Goal: Entertainment & Leisure: Consume media (video, audio)

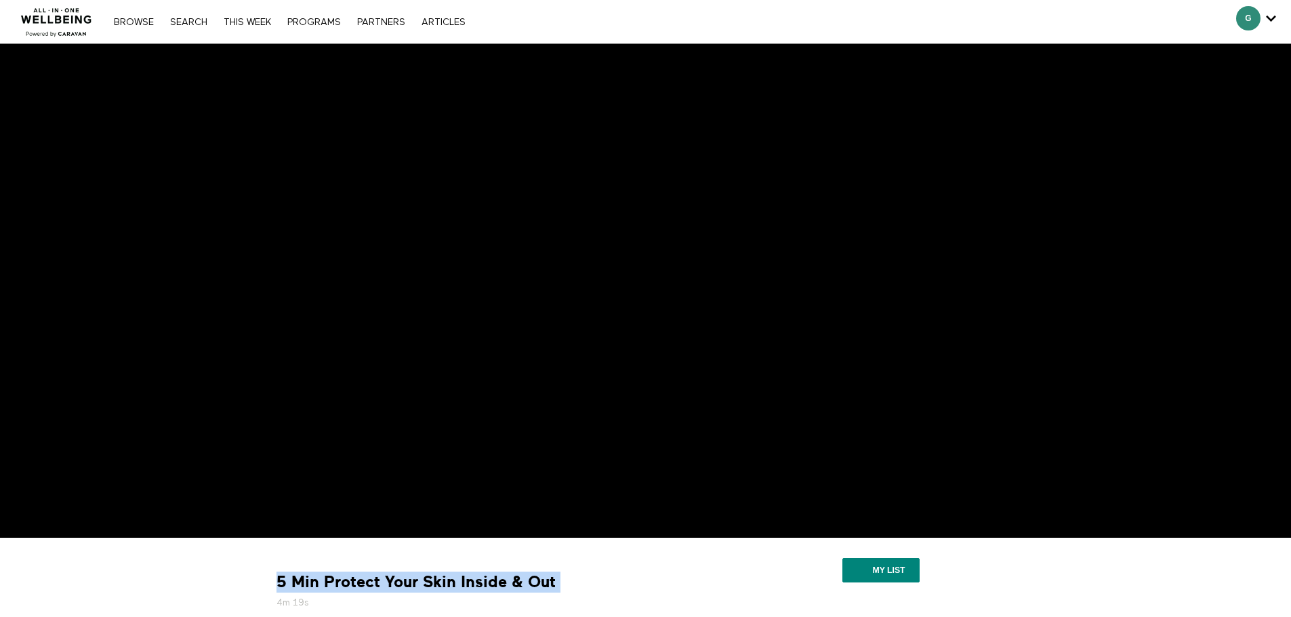
drag, startPoint x: 277, startPoint y: 582, endPoint x: 557, endPoint y: 575, distance: 279.9
click at [559, 575] on div "5 Min Protect Your Skin Inside & Out 4m 19s" at bounding box center [503, 591] width 464 height 38
copy div "5 Min Protect Your Skin Inside & Out"
click at [624, 30] on div "Browse Search THIS WEEK PROGRAMS PARTNERS ARTICLES Account settings Manage Subs…" at bounding box center [444, 21] width 888 height 43
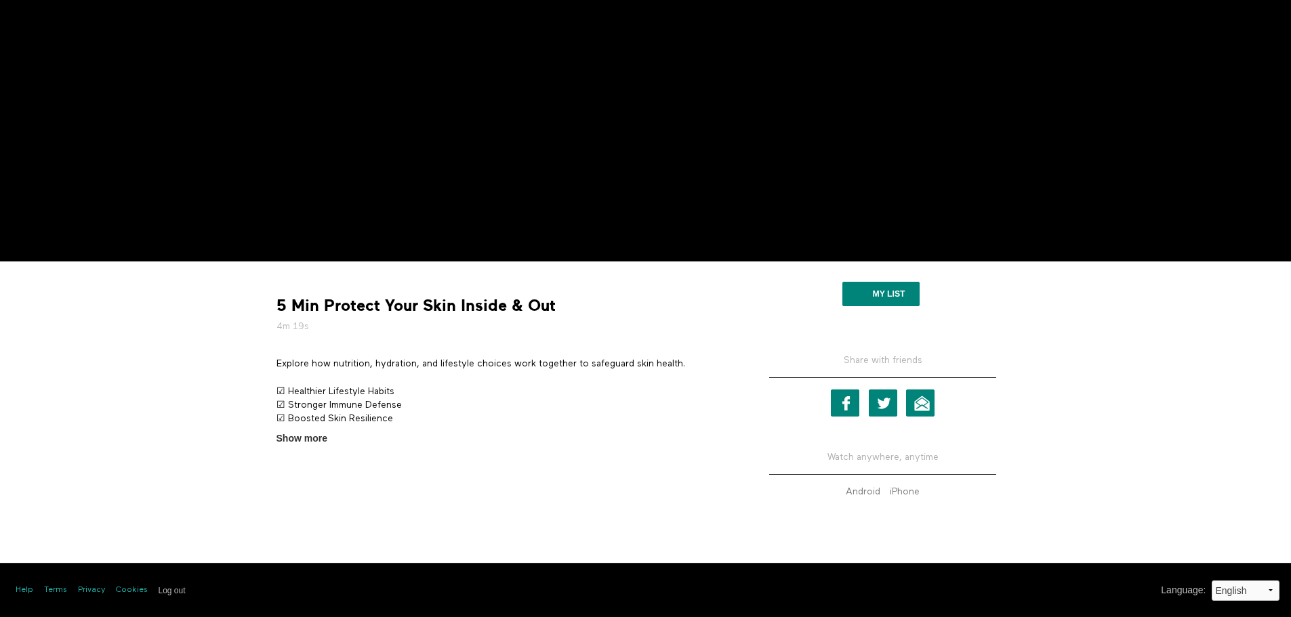
scroll to position [277, 0]
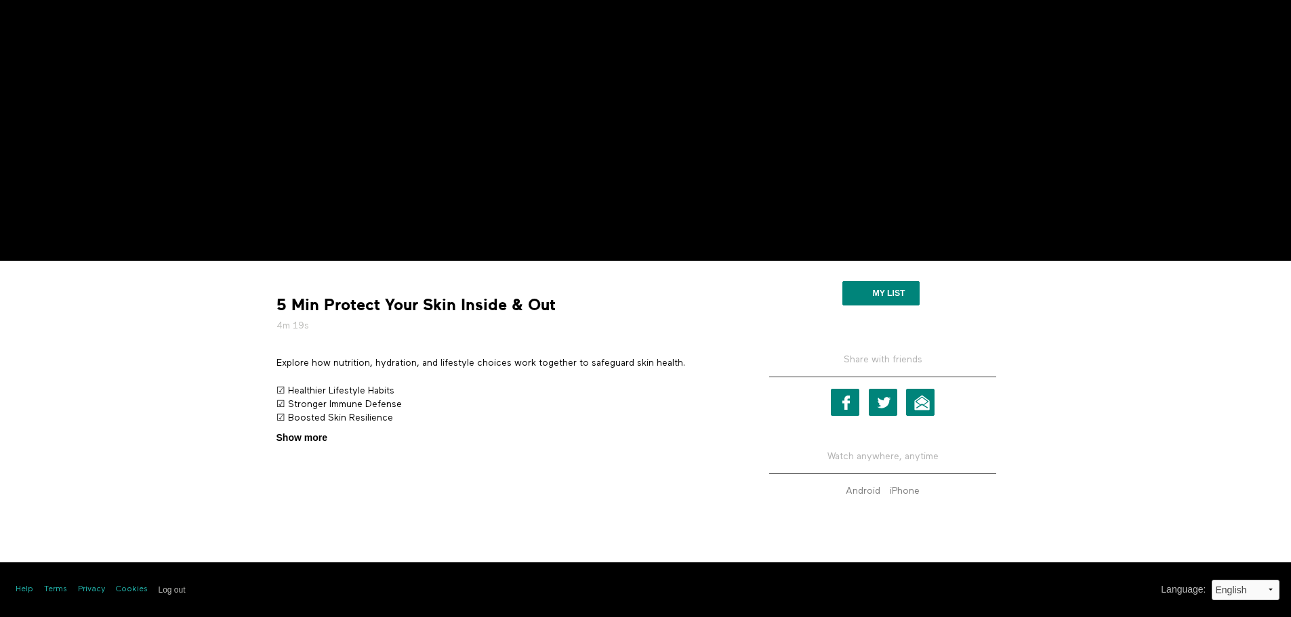
click at [308, 438] on span "Show more" at bounding box center [301, 438] width 51 height 14
click at [0, 0] on input "Show more Show less" at bounding box center [0, 0] width 0 height 0
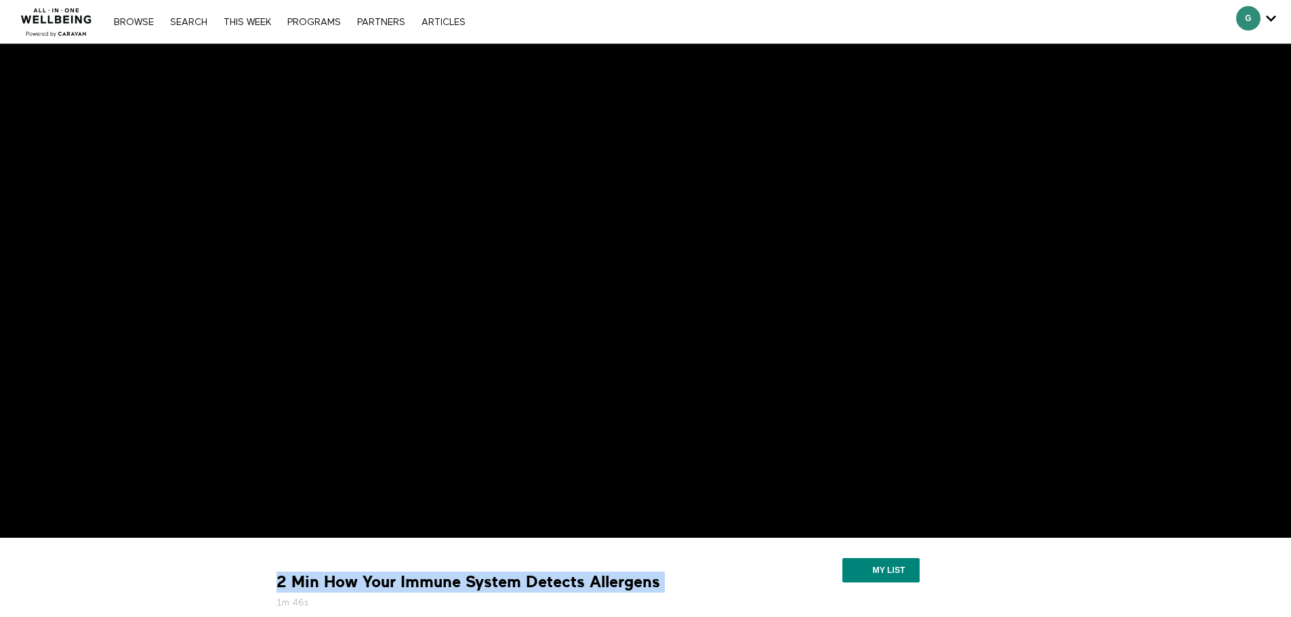
drag, startPoint x: 277, startPoint y: 578, endPoint x: 673, endPoint y: 579, distance: 395.7
click at [673, 579] on div "2 Min How Your Immune System Detects Allergens 1m 46s" at bounding box center [503, 591] width 464 height 38
copy div "2 Min How Your Immune System Detects Allergens"
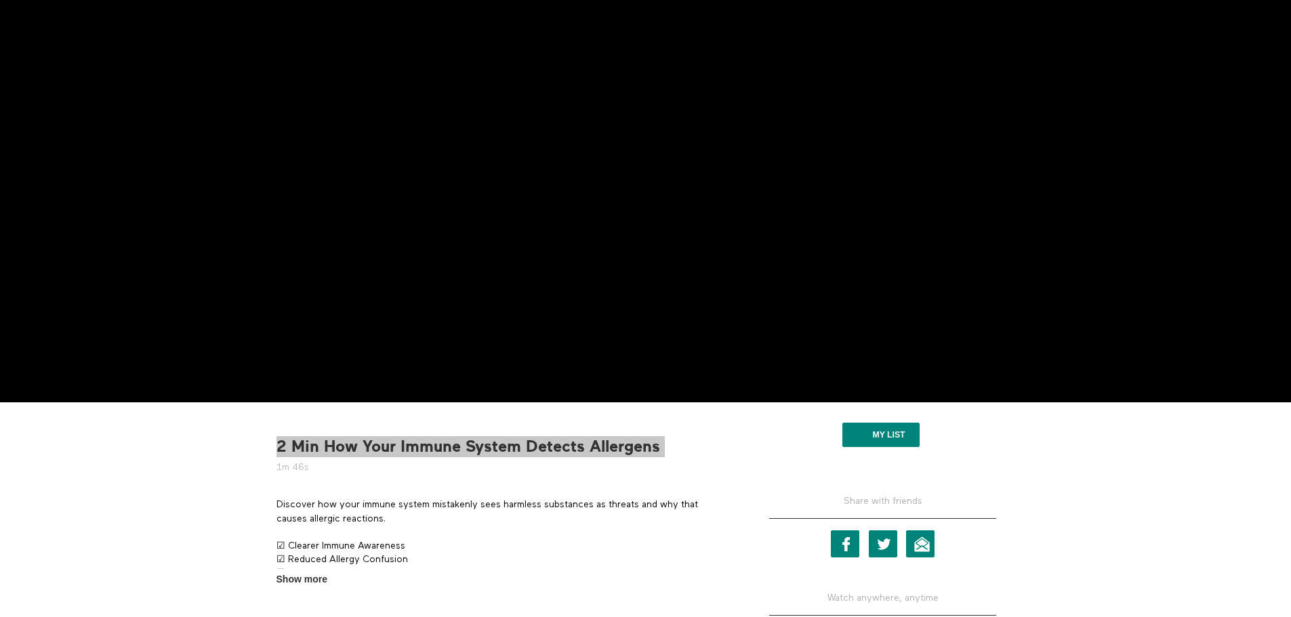
scroll to position [277, 0]
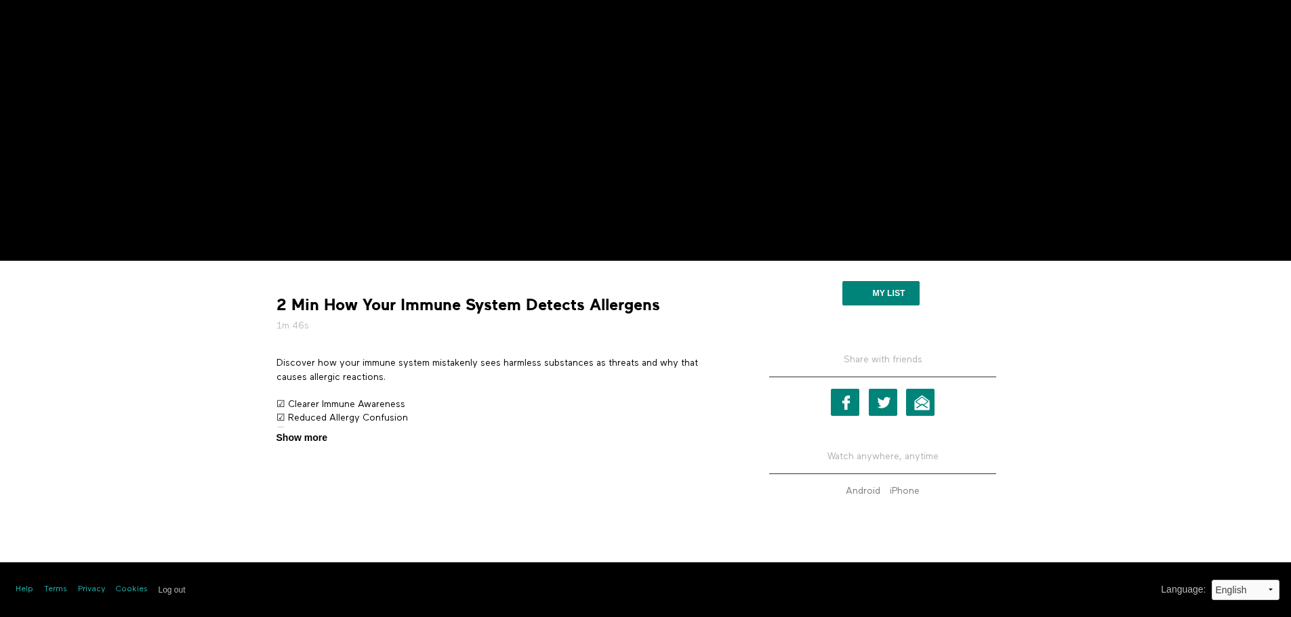
click at [320, 436] on span "Show more" at bounding box center [301, 438] width 51 height 14
click at [0, 0] on input "Show more Show less" at bounding box center [0, 0] width 0 height 0
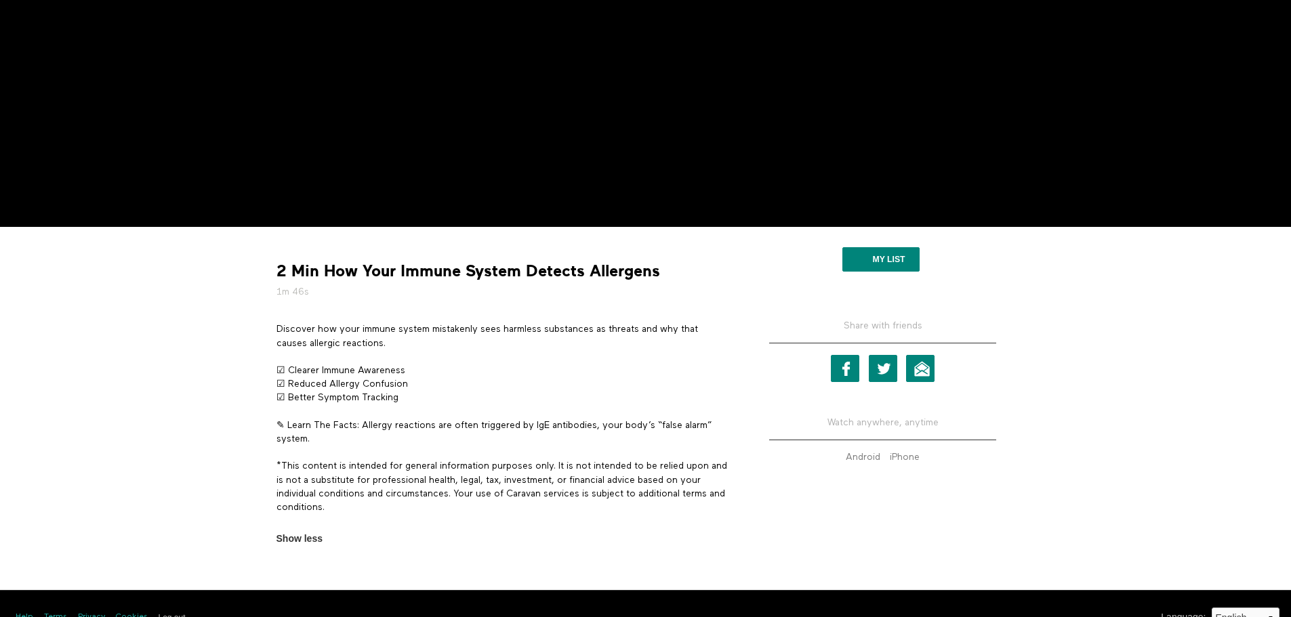
scroll to position [339, 0]
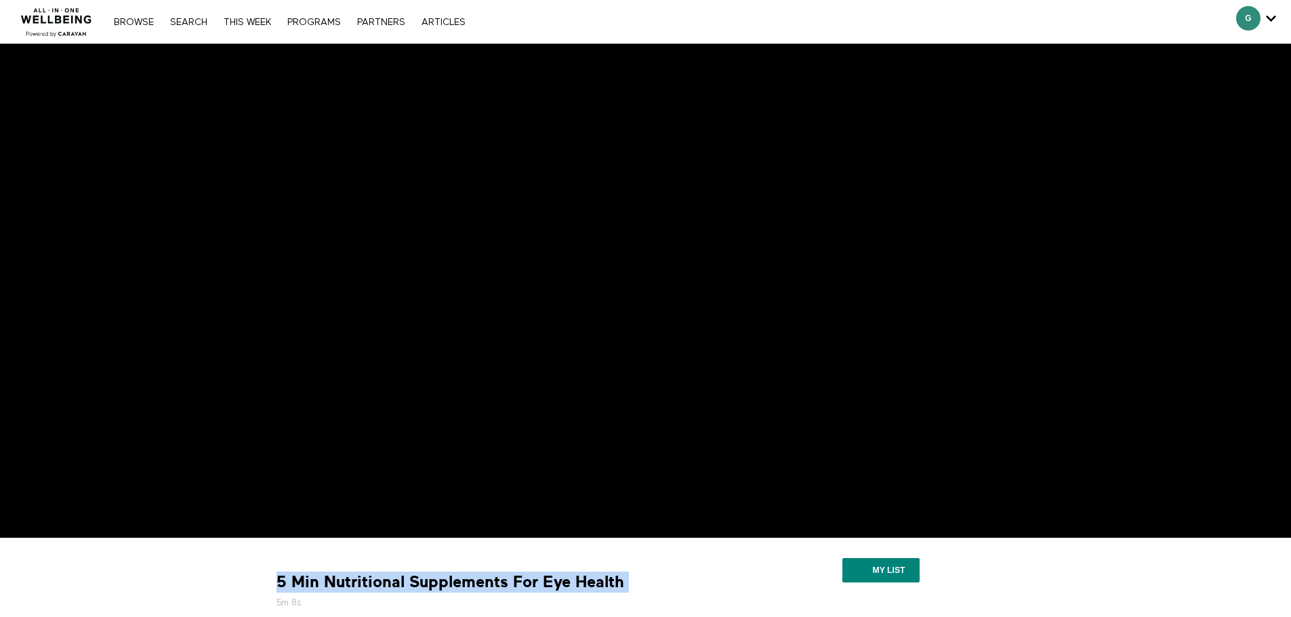
drag, startPoint x: 624, startPoint y: 580, endPoint x: 273, endPoint y: 583, distance: 351.0
click at [273, 583] on div "5 Min Nutritional Supplements For Eye Health 5m 8s" at bounding box center [503, 591] width 464 height 38
copy div "5 Min Nutritional Supplements For Eye Health"
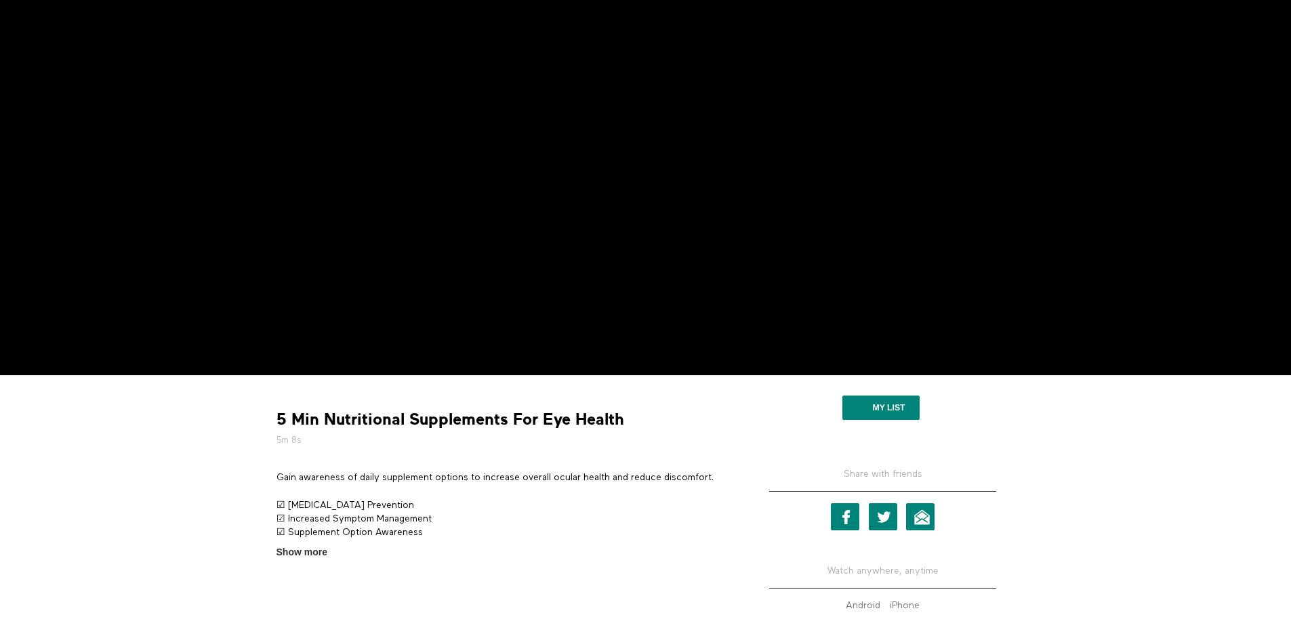
scroll to position [277, 0]
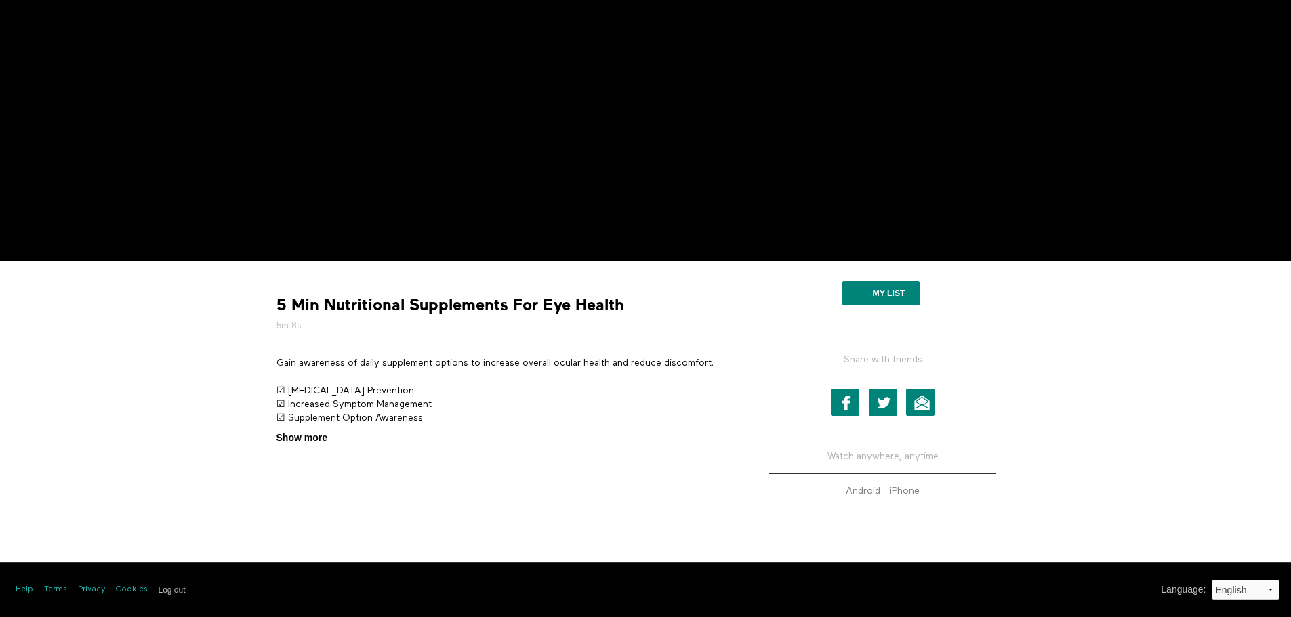
click at [296, 445] on span "Show more" at bounding box center [301, 438] width 51 height 14
click at [0, 0] on input "Show more Show less" at bounding box center [0, 0] width 0 height 0
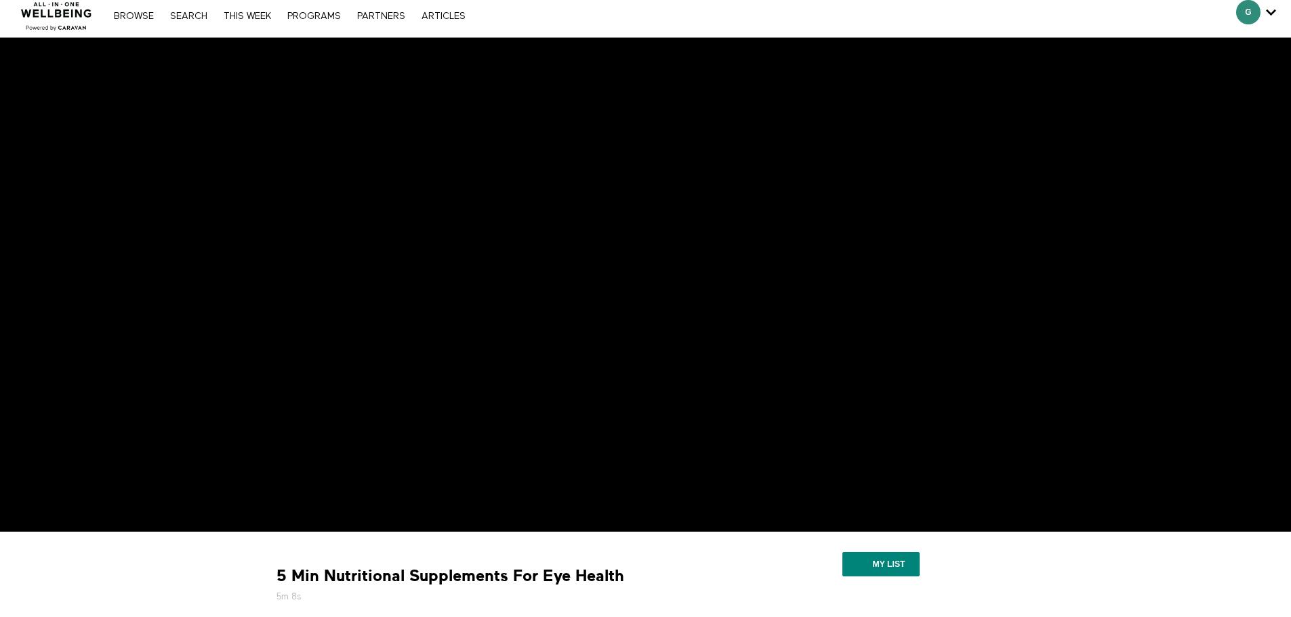
scroll to position [0, 0]
